Goal: Information Seeking & Learning: Learn about a topic

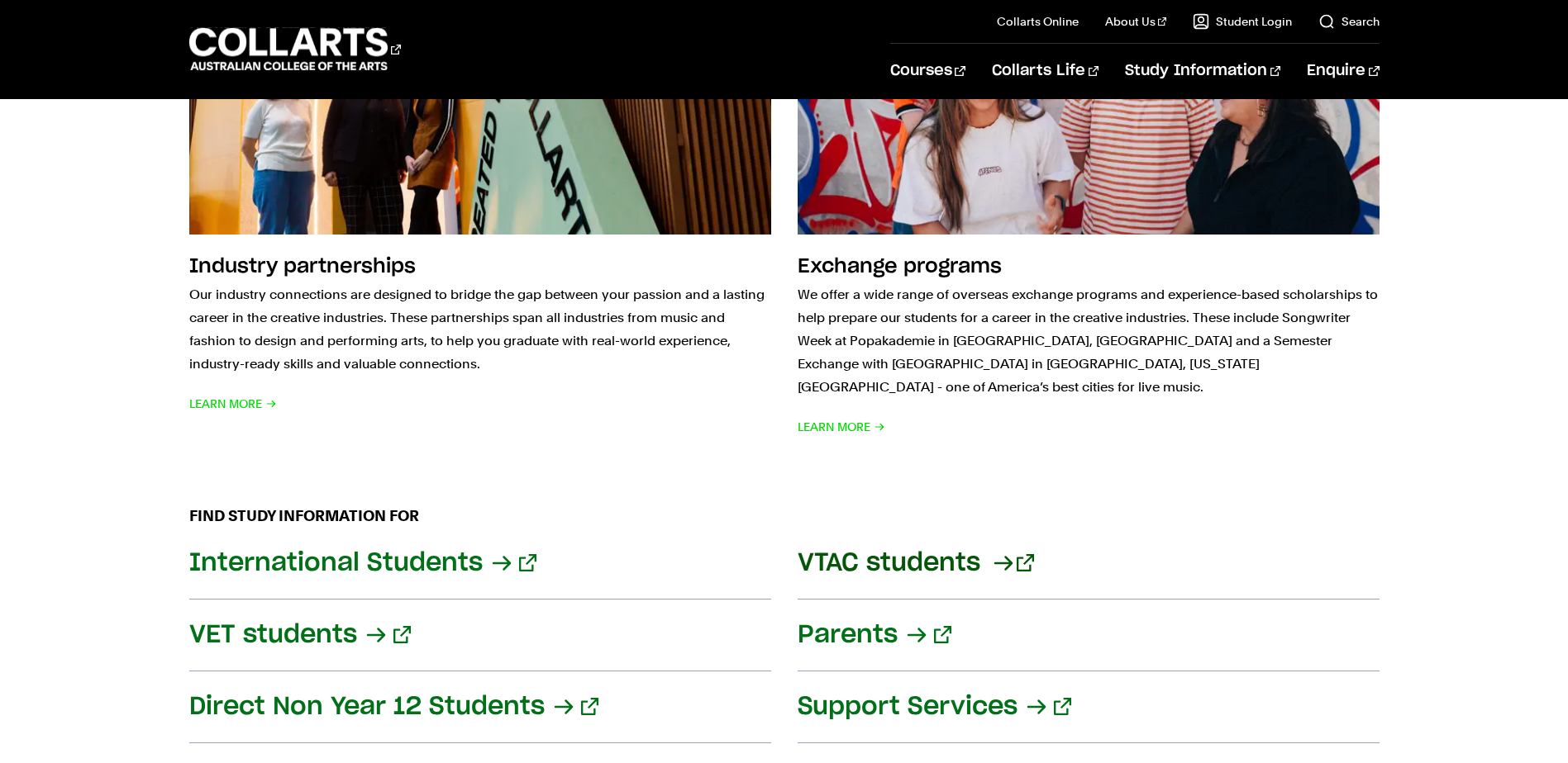
scroll to position [1735, 0]
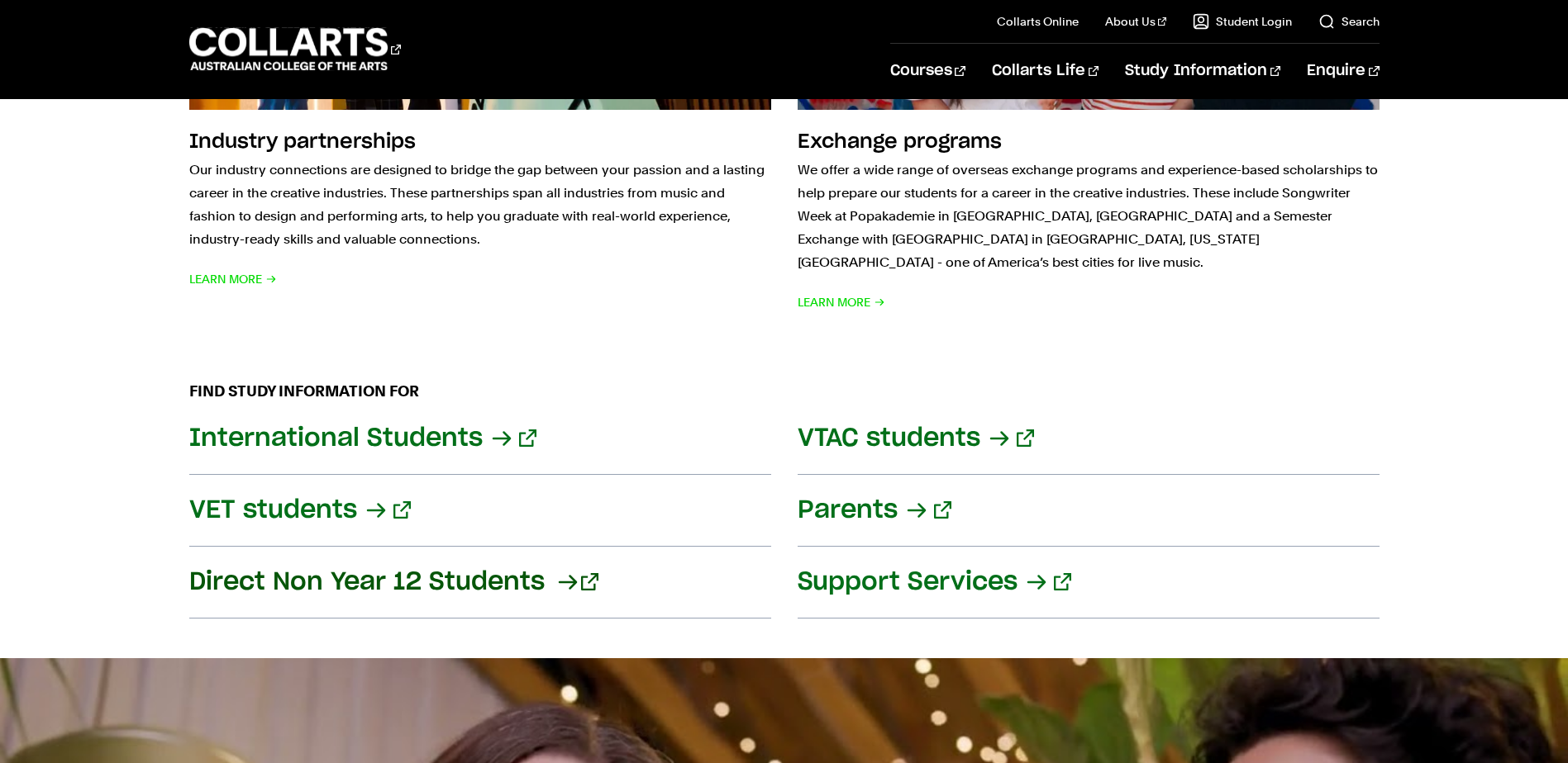
click at [555, 558] on link "Direct Non Year 12 Students" at bounding box center [480, 583] width 582 height 72
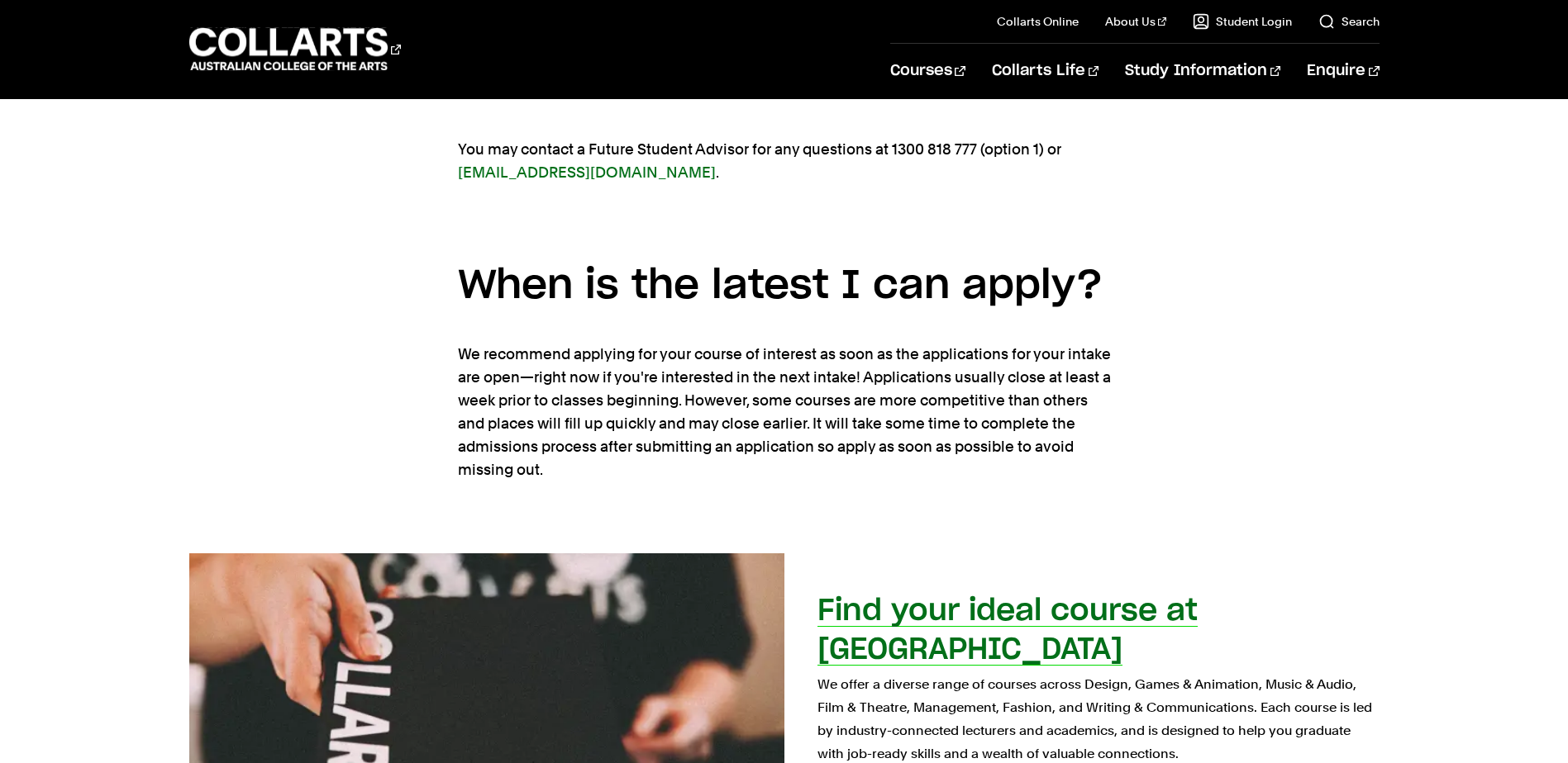
scroll to position [578, 0]
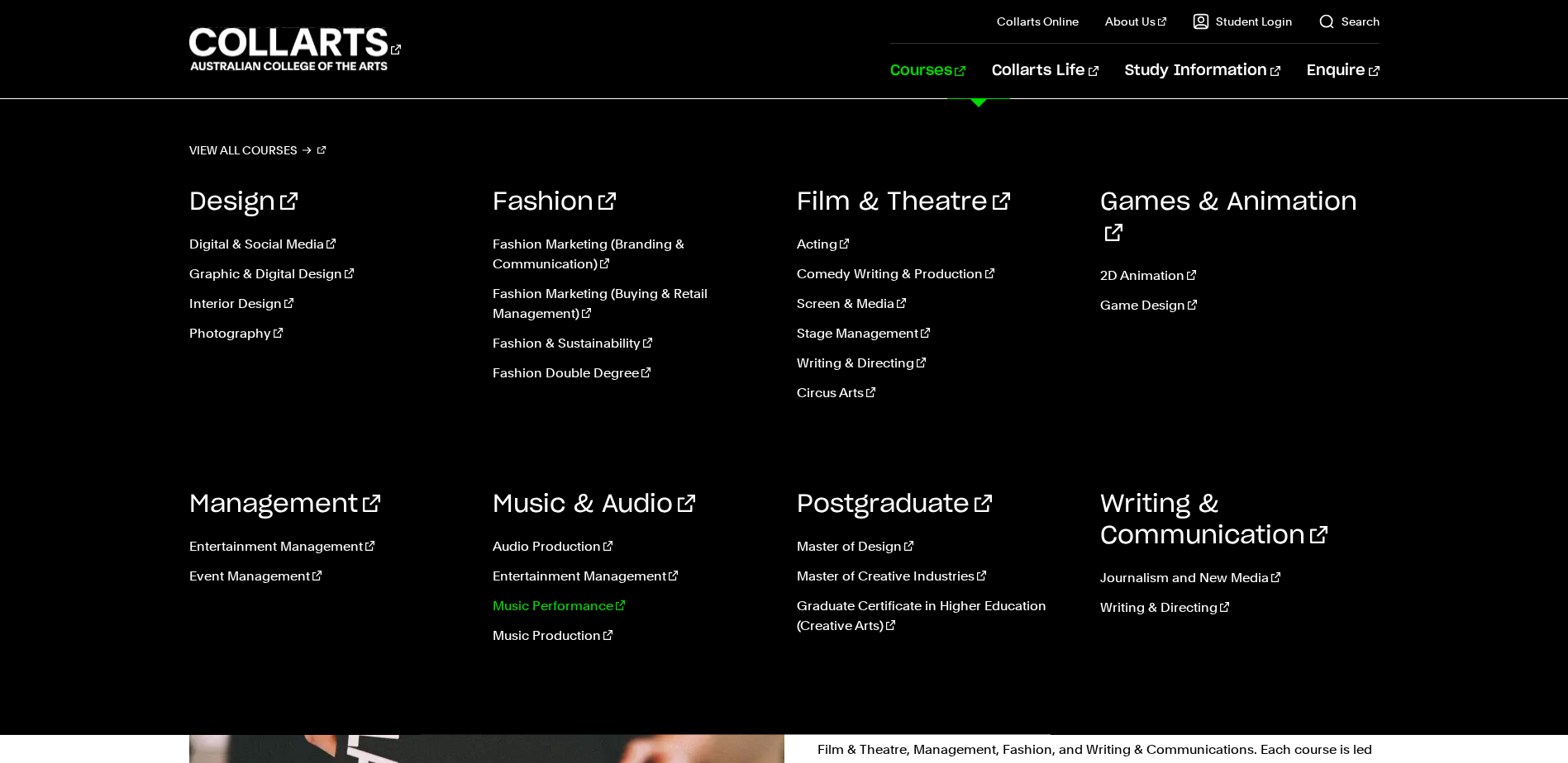
click at [553, 609] on link "Music Performance" at bounding box center [632, 606] width 280 height 20
click at [557, 605] on link "Music Performance" at bounding box center [632, 606] width 280 height 20
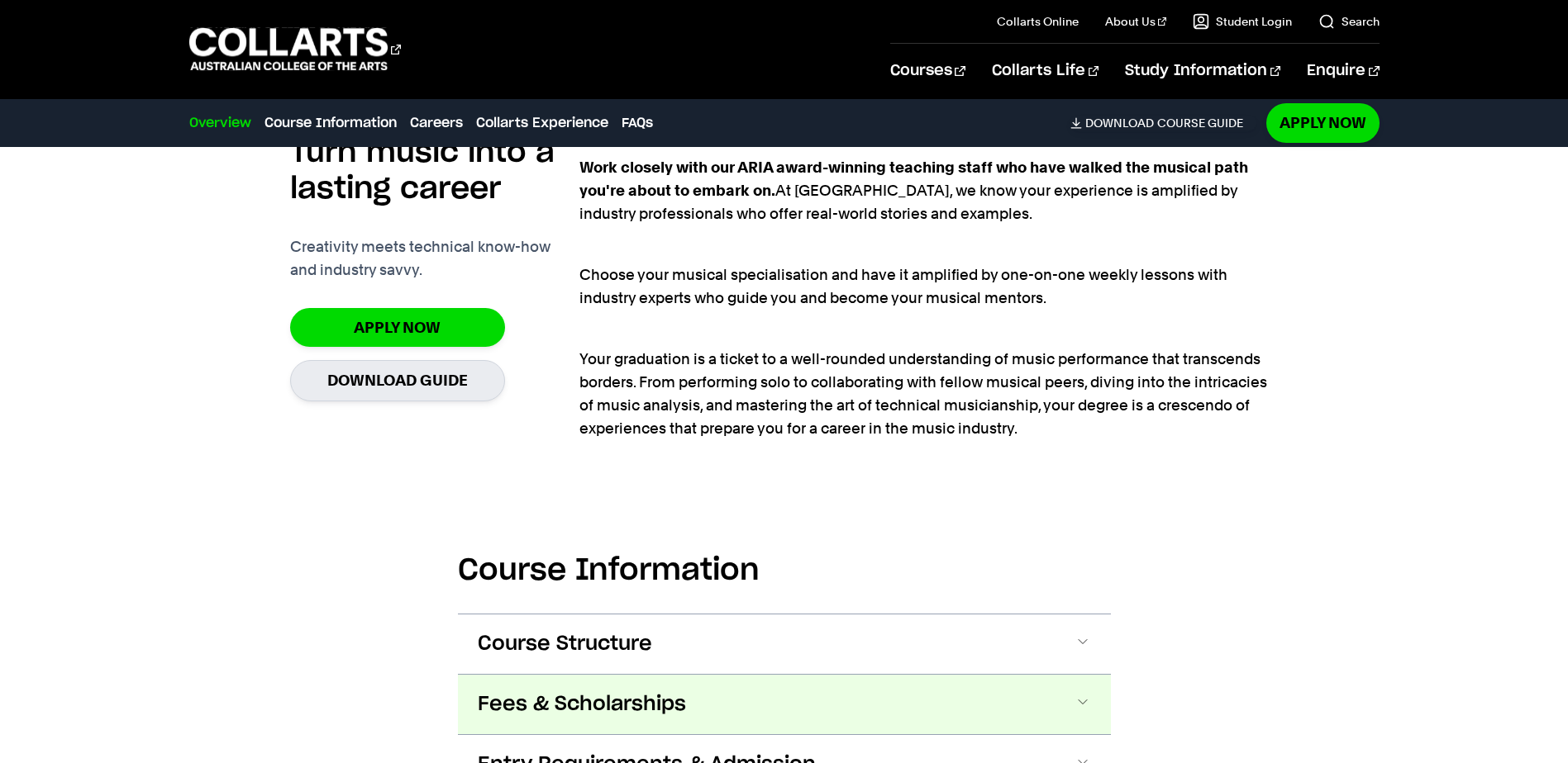
scroll to position [1322, 0]
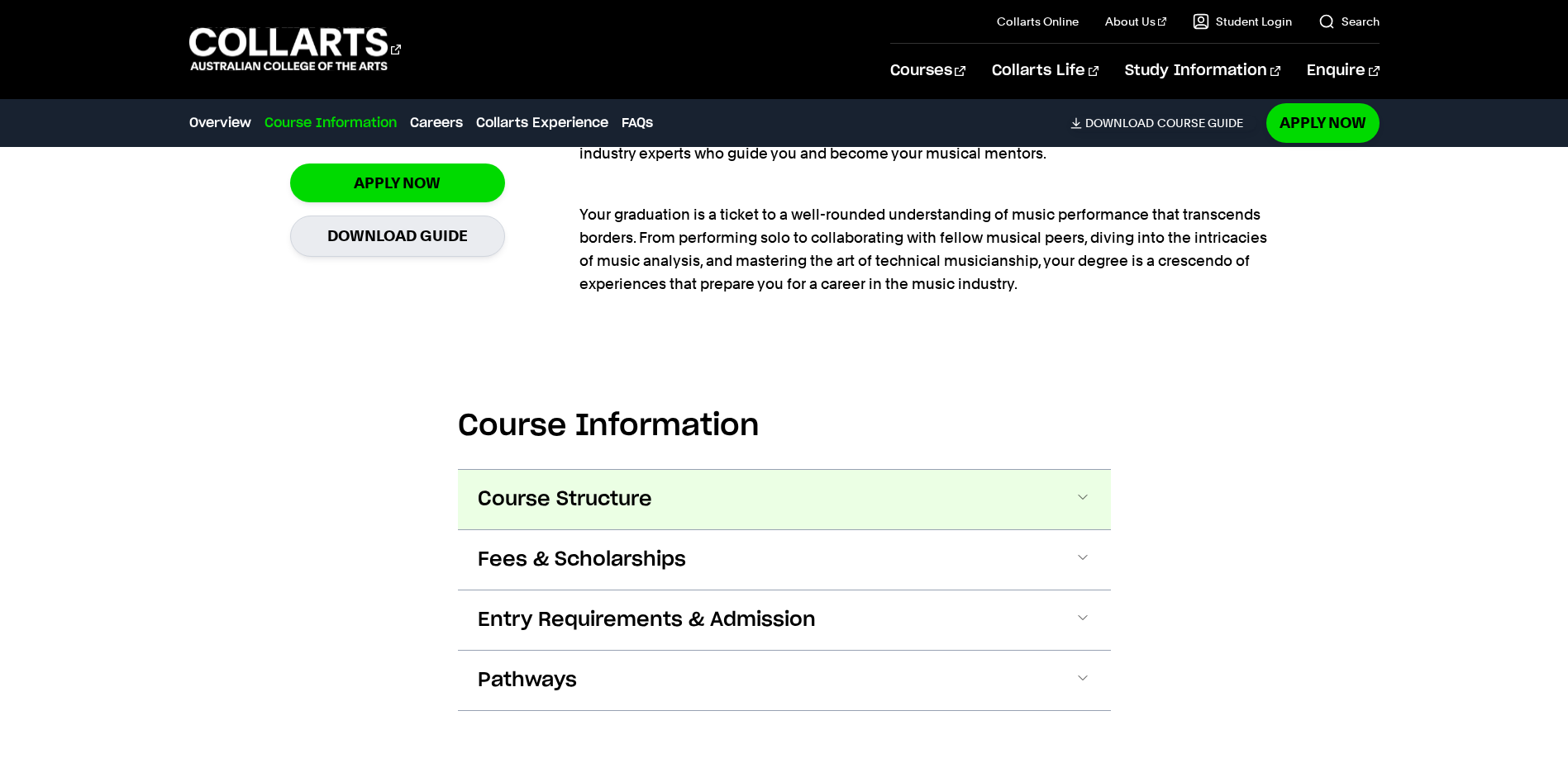
click at [1075, 492] on span at bounding box center [1082, 500] width 16 height 22
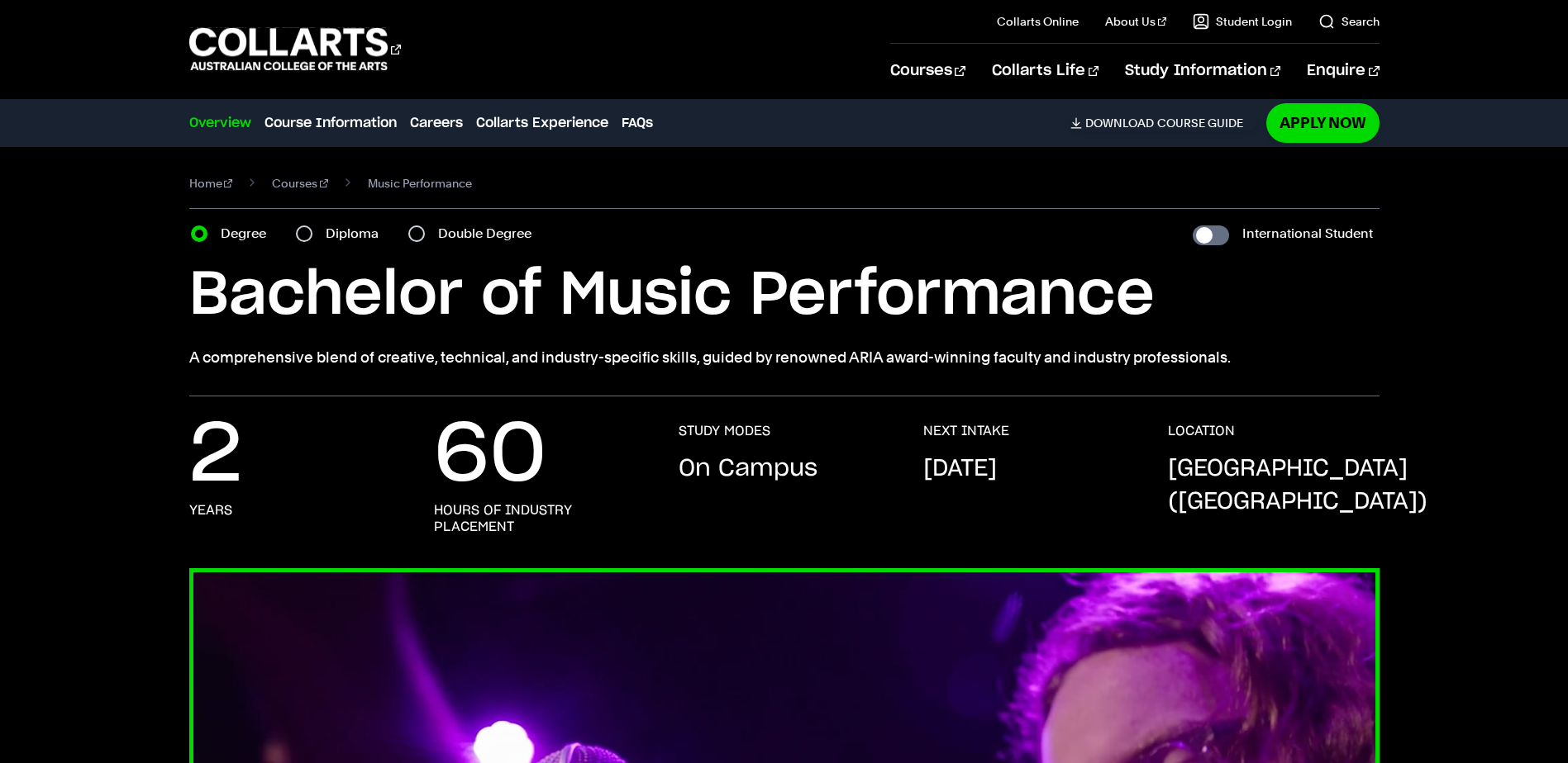
scroll to position [0, 0]
